Goal: Task Accomplishment & Management: Manage account settings

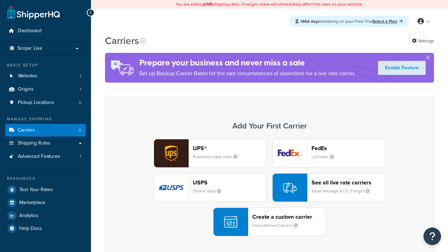
click at [269, 188] on div "UPS® Published daily rates FedEx List rates USPS Online rates See all live rate…" at bounding box center [269, 187] width 314 height 97
click at [348, 148] on header "FedEx" at bounding box center [347, 148] width 73 height 7
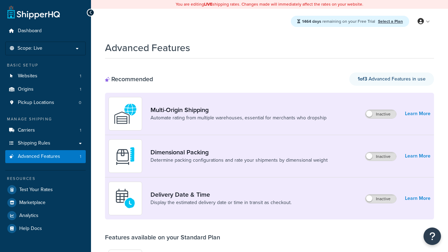
scroll to position [183, 0]
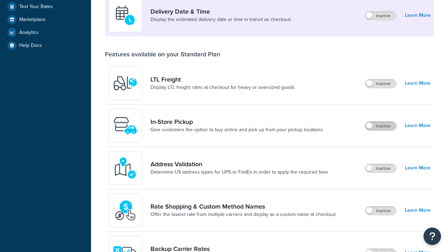
click at [381, 126] on label "Inactive" at bounding box center [380, 126] width 31 height 8
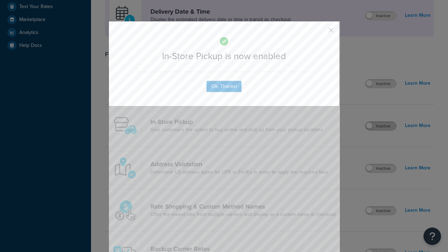
scroll to position [0, 0]
click at [320, 33] on button "button" at bounding box center [321, 33] width 2 height 2
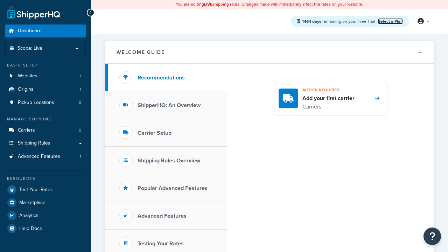
click at [390, 21] on link "Select a Plan" at bounding box center [390, 21] width 25 height 6
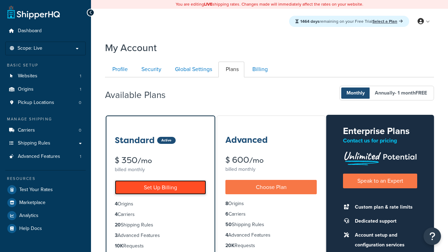
click at [160, 187] on link "Set Up Billing" at bounding box center [160, 187] width 91 height 14
